Goal: Task Accomplishment & Management: Complete application form

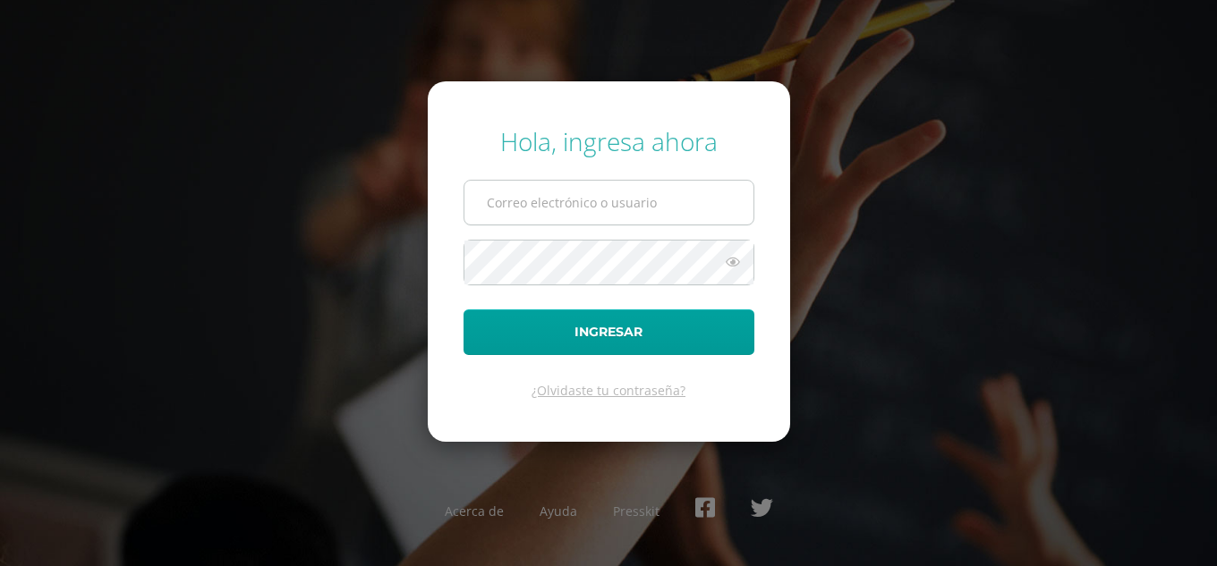
type input "[EMAIL_ADDRESS][DOMAIN_NAME]"
click at [537, 197] on input "maryorihernandez24@maiagt.org" at bounding box center [608, 203] width 289 height 44
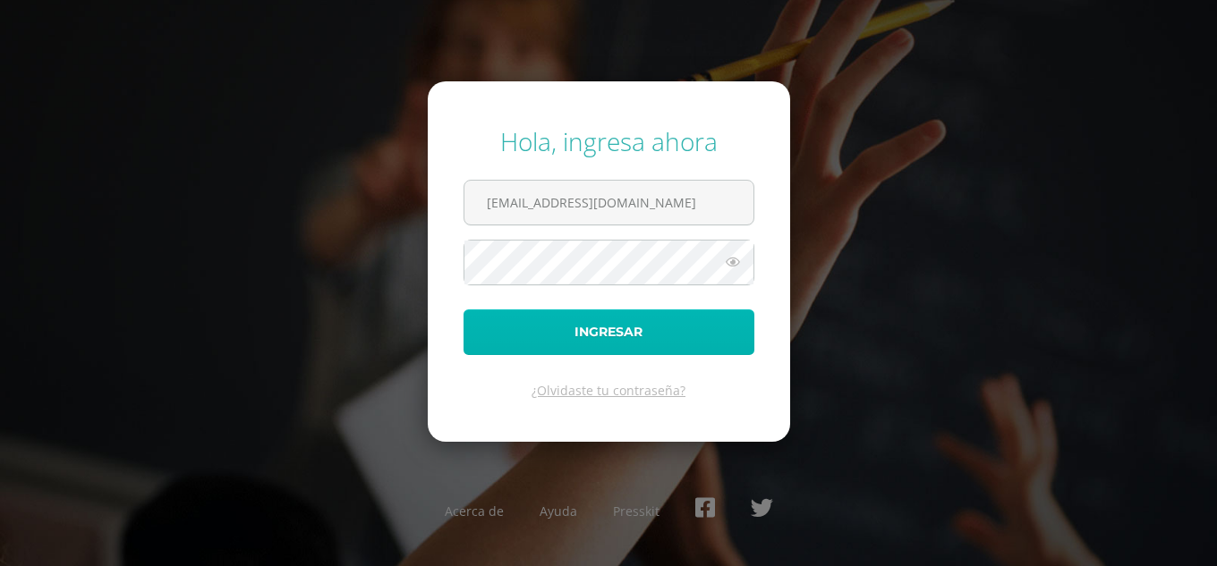
click at [528, 335] on button "Ingresar" at bounding box center [608, 333] width 291 height 46
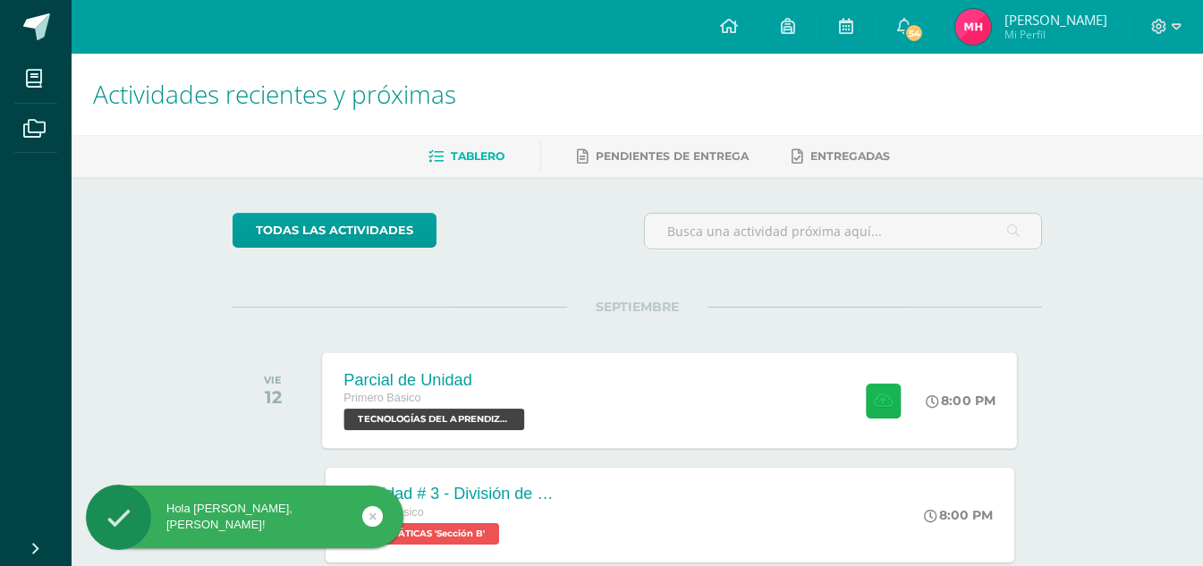
click at [878, 399] on icon at bounding box center [883, 400] width 19 height 15
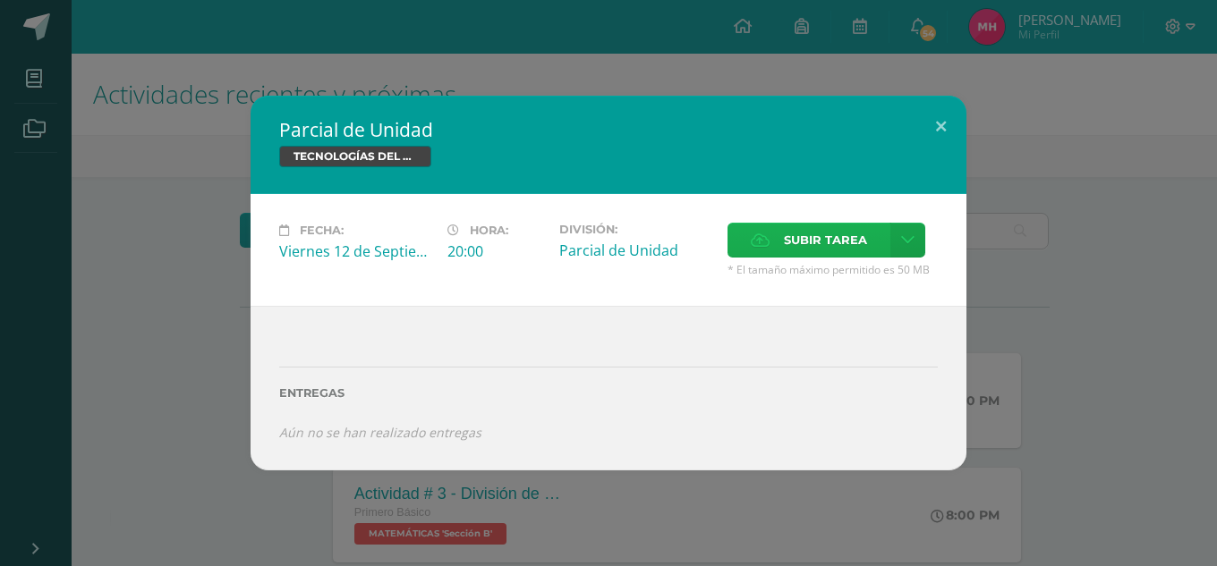
click at [788, 238] on span "Subir tarea" at bounding box center [825, 240] width 83 height 33
click at [0, 0] on input "Subir tarea" at bounding box center [0, 0] width 0 height 0
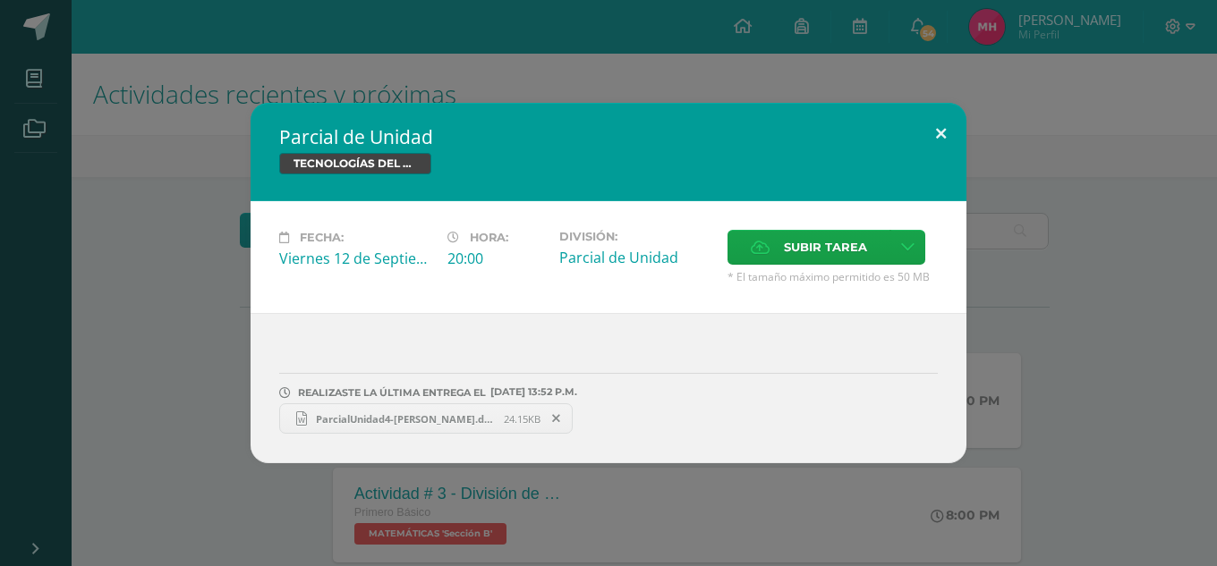
click at [936, 127] on button at bounding box center [940, 133] width 51 height 61
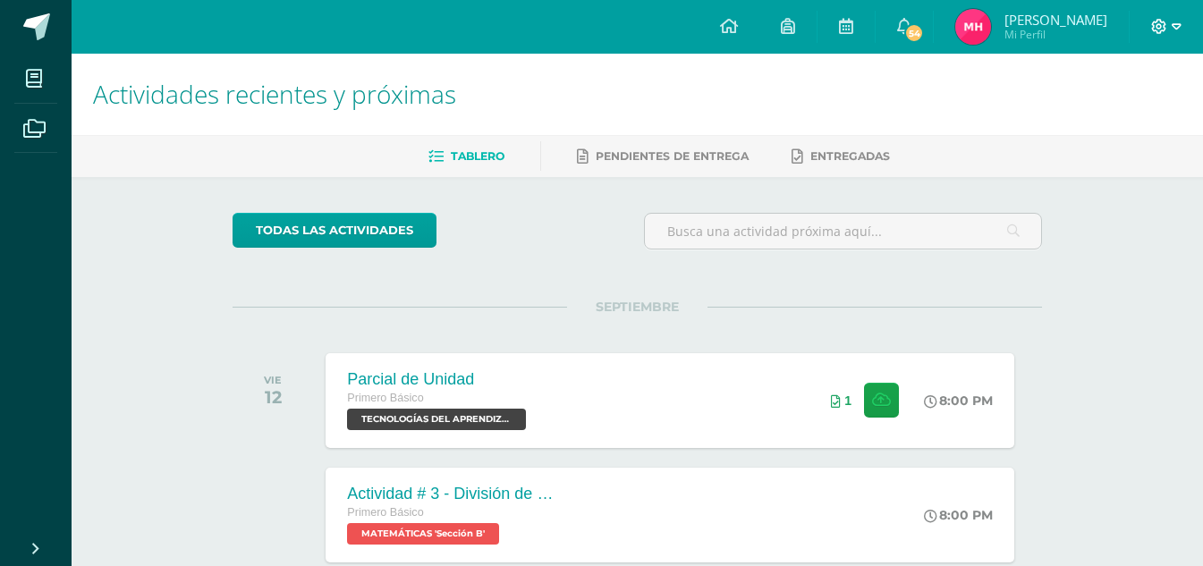
click at [1177, 17] on span at bounding box center [1166, 27] width 30 height 20
click at [1121, 123] on span "Cerrar sesión" at bounding box center [1120, 121] width 81 height 17
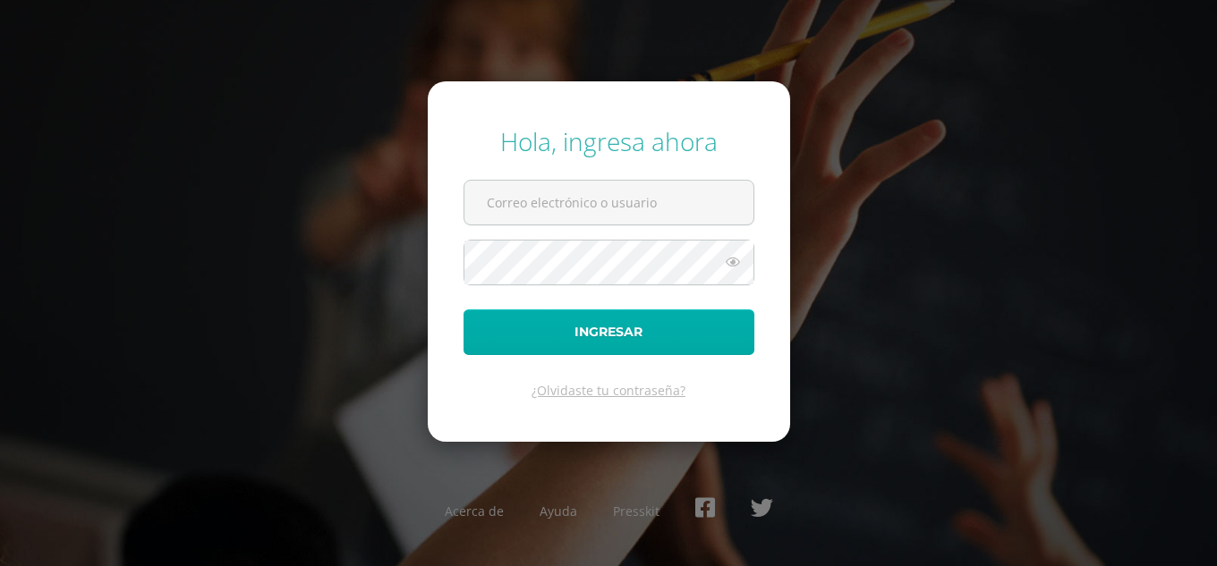
type input "[EMAIL_ADDRESS][DOMAIN_NAME]"
click at [699, 327] on button "Ingresar" at bounding box center [608, 333] width 291 height 46
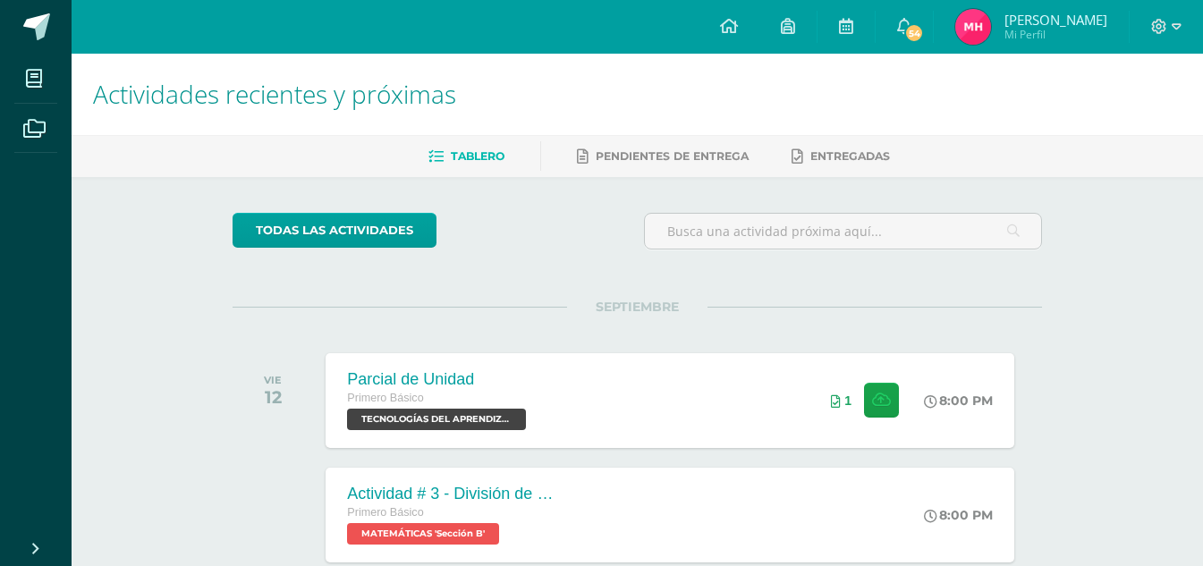
click at [982, 21] on img at bounding box center [973, 27] width 36 height 36
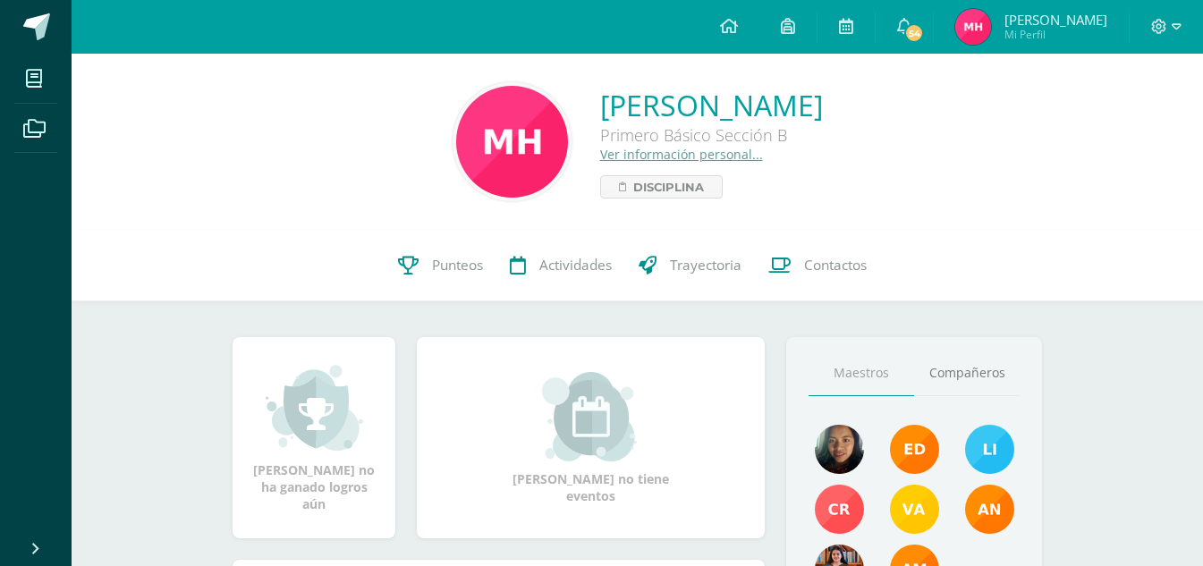
click at [976, 28] on img at bounding box center [973, 27] width 36 height 36
click at [730, 20] on icon at bounding box center [729, 26] width 18 height 16
click at [737, 24] on icon at bounding box center [729, 26] width 18 height 16
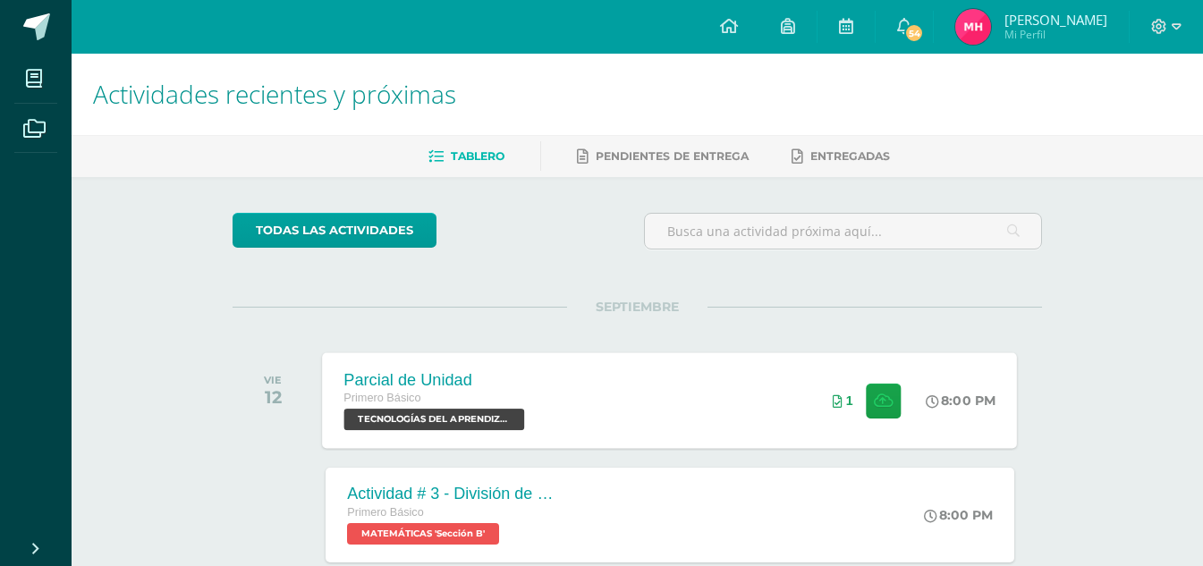
click at [846, 401] on span "1" at bounding box center [849, 401] width 7 height 14
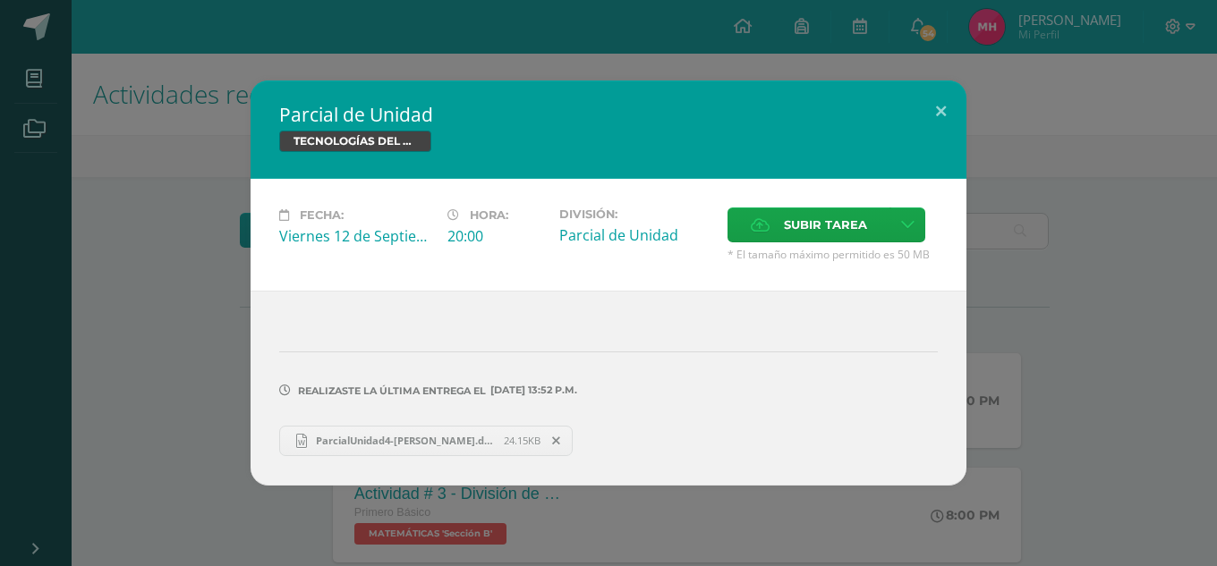
click at [556, 441] on icon at bounding box center [556, 441] width 8 height 13
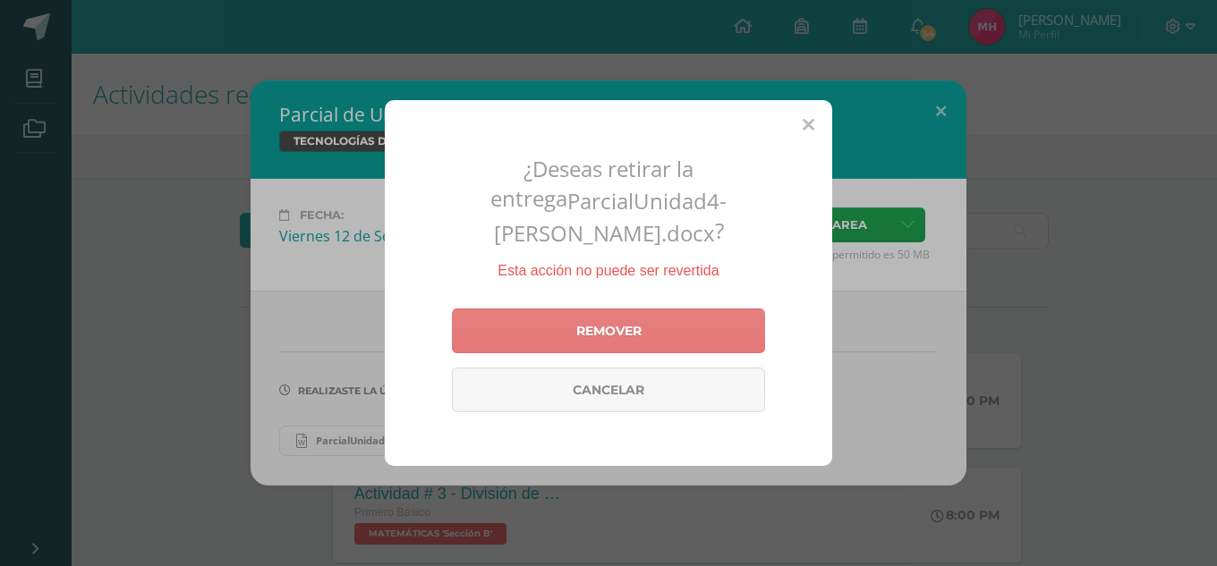
click at [613, 316] on link "Remover" at bounding box center [608, 331] width 313 height 45
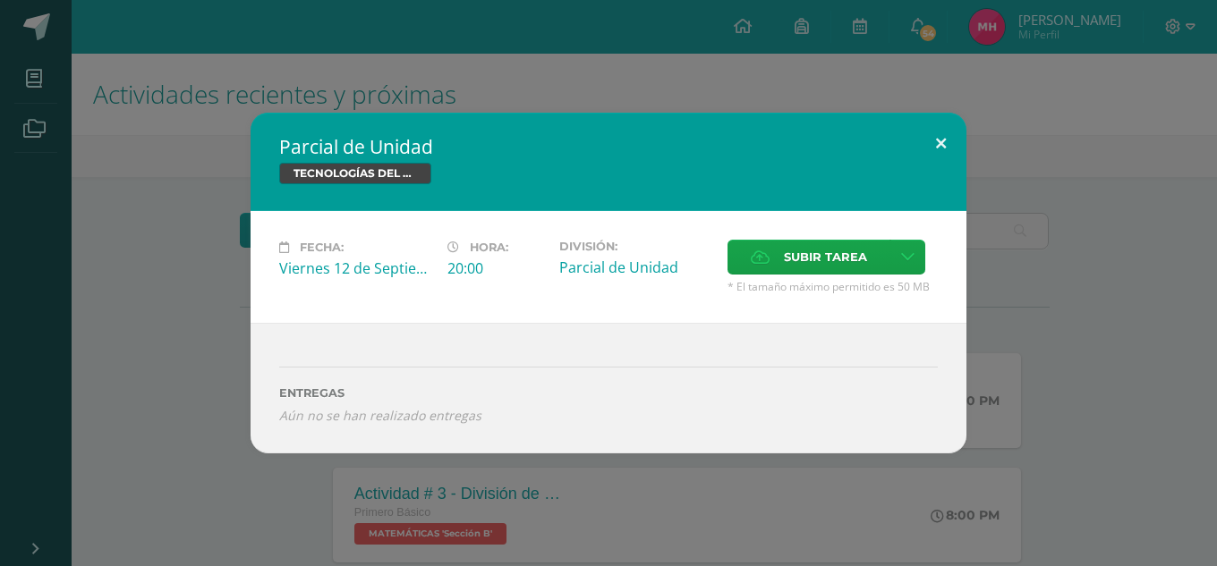
click at [940, 133] on button at bounding box center [940, 143] width 51 height 61
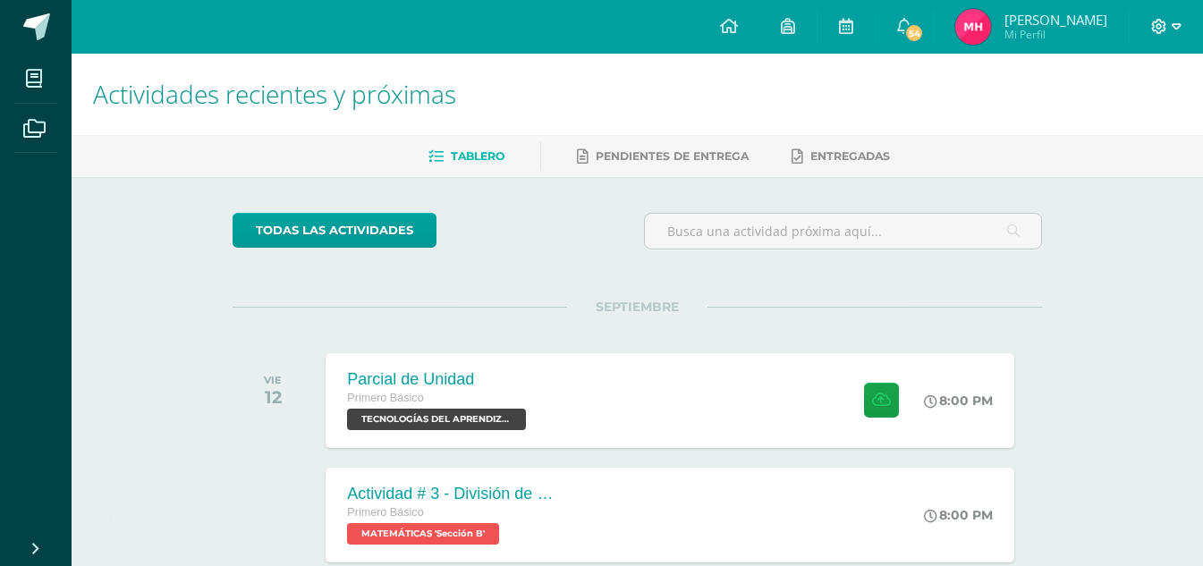
click at [1172, 23] on icon at bounding box center [1177, 27] width 10 height 16
click at [1129, 121] on span "Cerrar sesión" at bounding box center [1120, 122] width 81 height 17
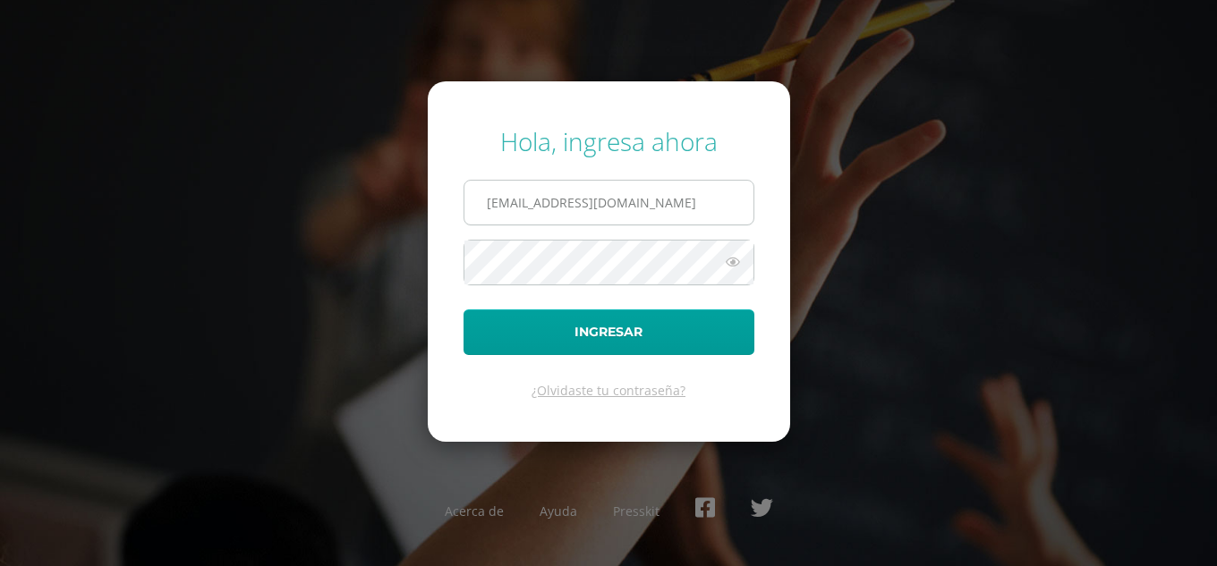
click at [691, 203] on input "[EMAIL_ADDRESS][DOMAIN_NAME]" at bounding box center [608, 203] width 289 height 44
type input "m"
type input "M"
type input "[EMAIL_ADDRESS][DOMAIN_NAME]"
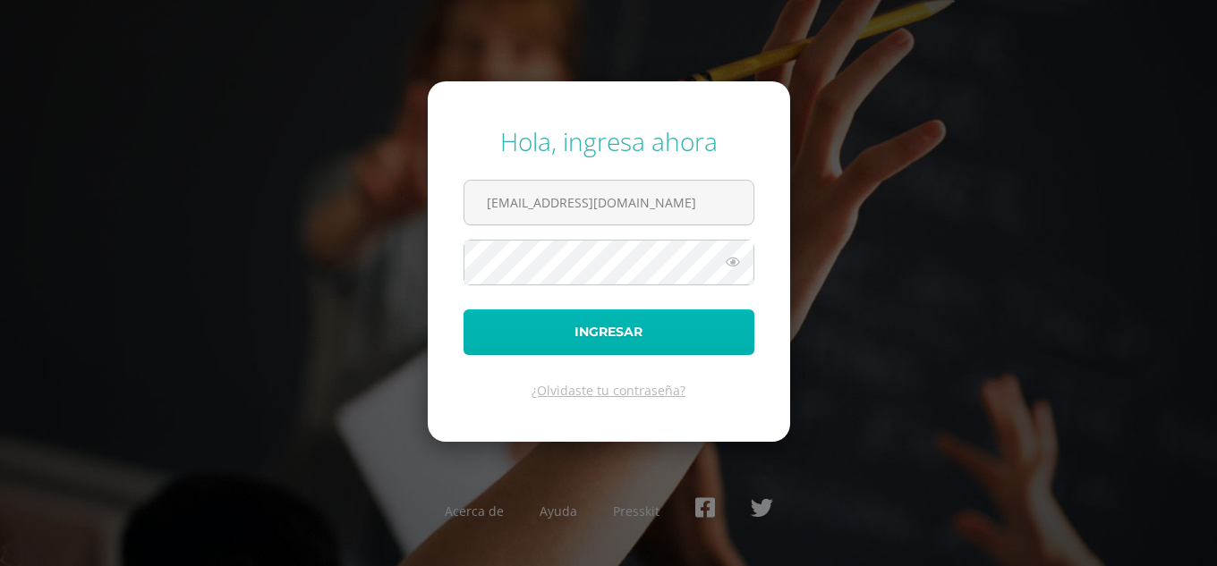
click at [517, 335] on button "Ingresar" at bounding box center [608, 333] width 291 height 46
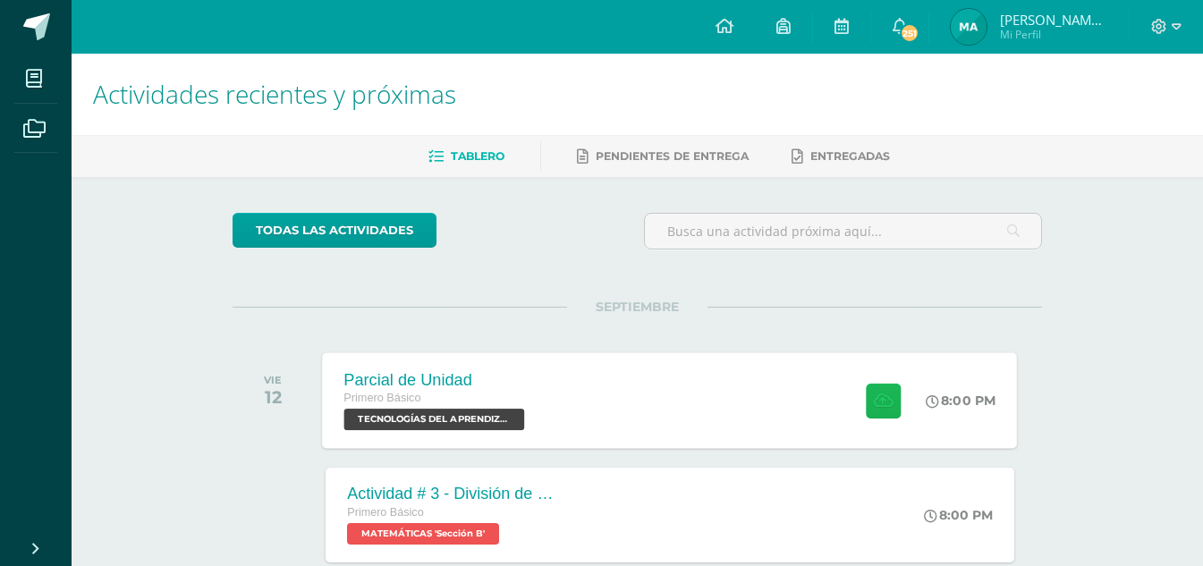
click at [883, 401] on icon at bounding box center [883, 400] width 19 height 15
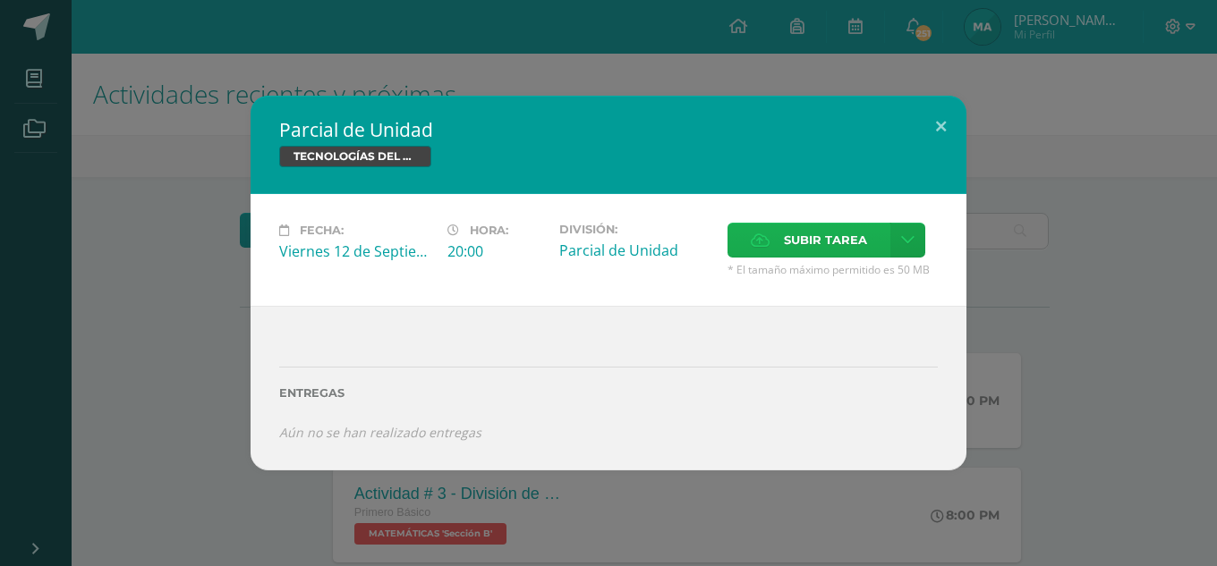
click at [867, 238] on label "Subir tarea" at bounding box center [808, 240] width 163 height 35
click at [0, 0] on input "Subir tarea" at bounding box center [0, 0] width 0 height 0
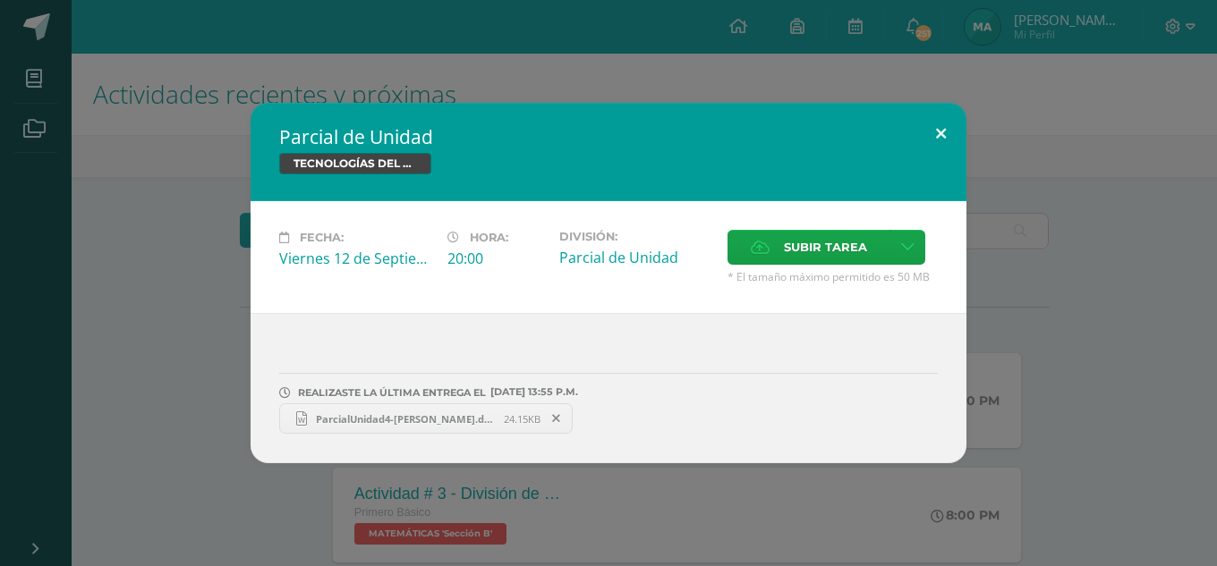
click at [944, 132] on button at bounding box center [940, 133] width 51 height 61
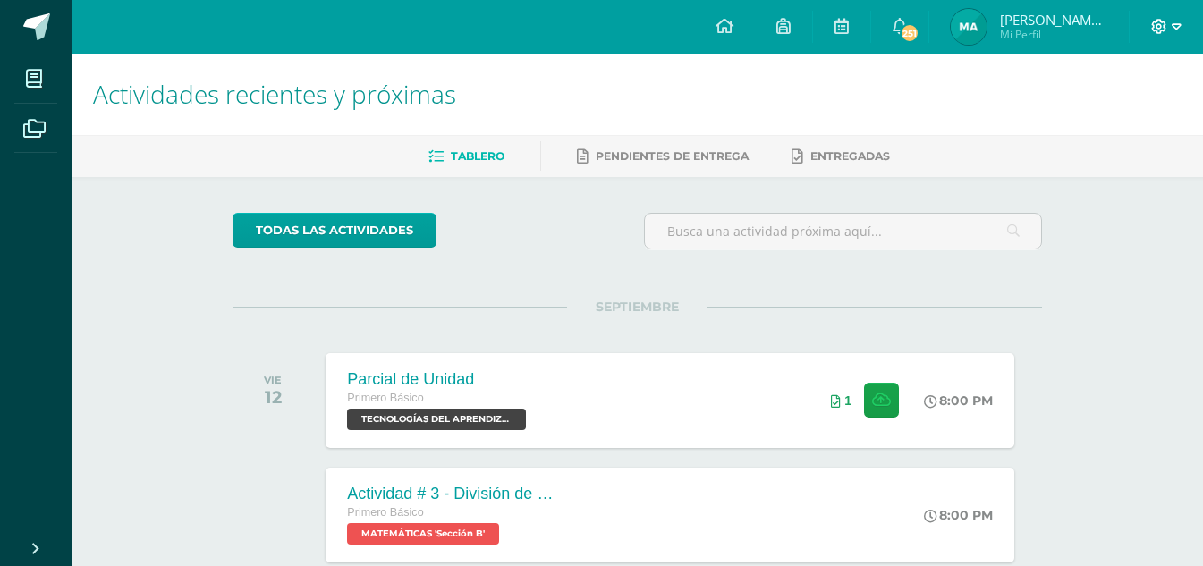
click at [1178, 20] on icon at bounding box center [1177, 27] width 10 height 16
click at [1127, 116] on span "Cerrar sesión" at bounding box center [1120, 121] width 81 height 17
